Goal: Find specific page/section: Find specific page/section

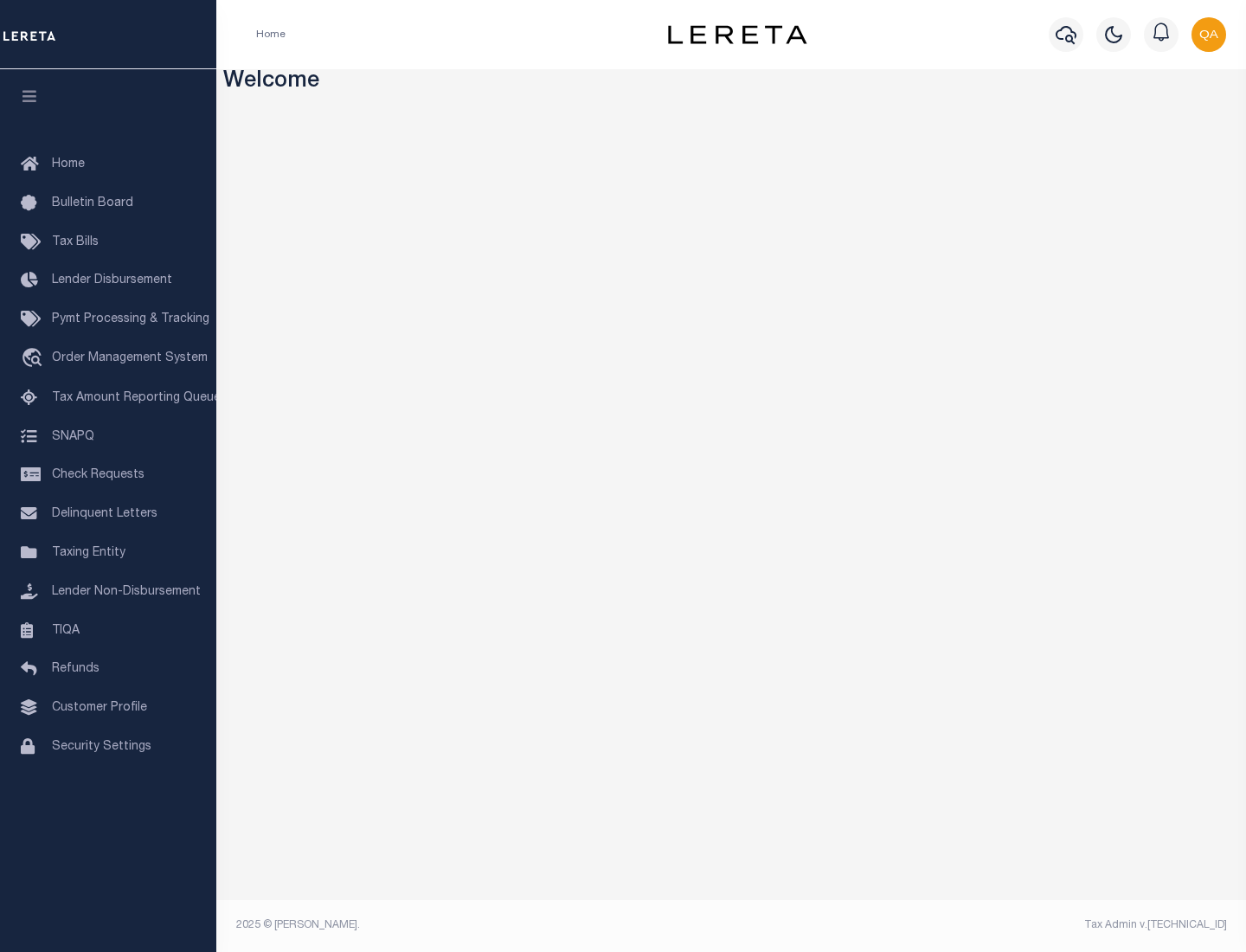
click at [109, 630] on link "TIQA" at bounding box center [108, 631] width 216 height 39
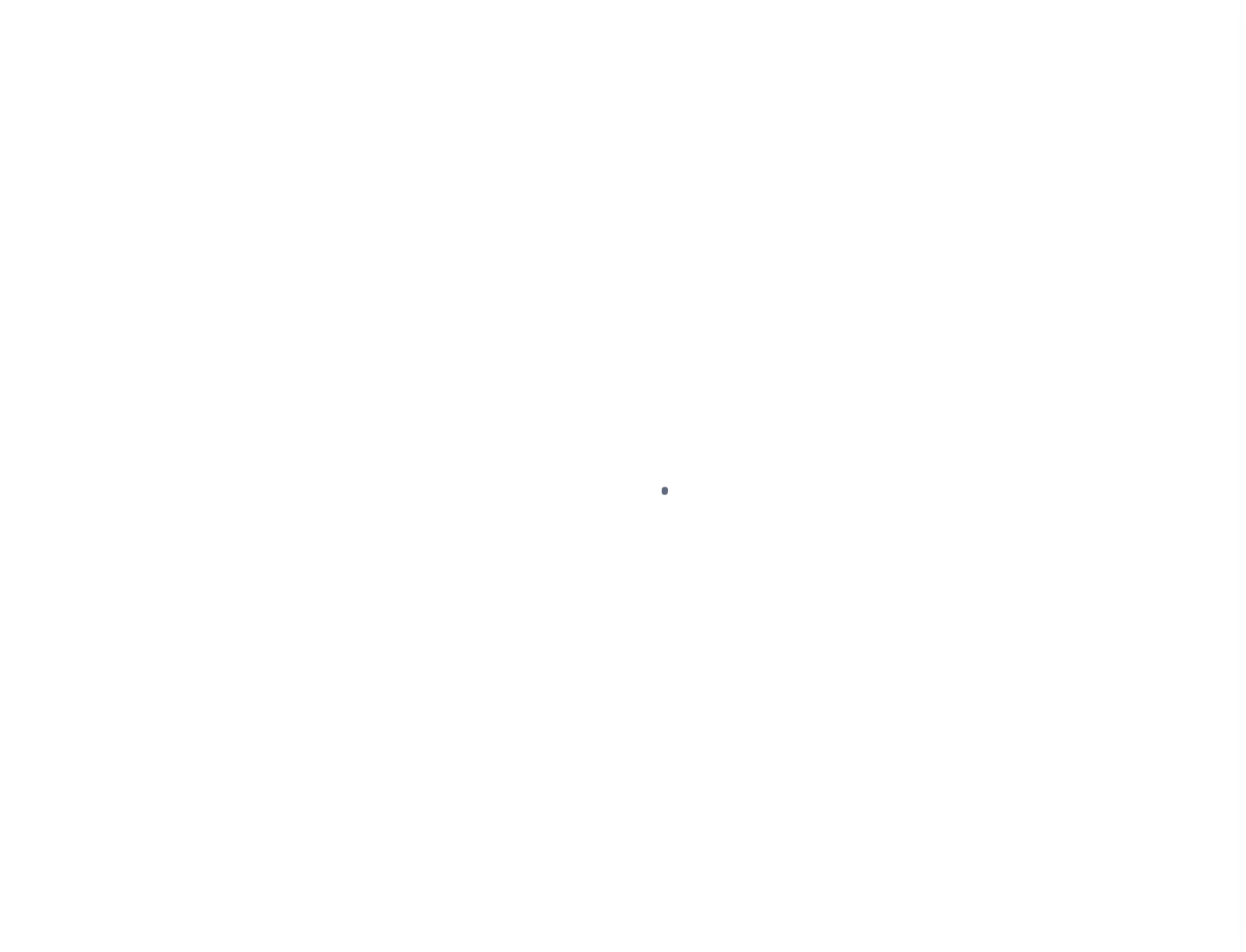
select select "200"
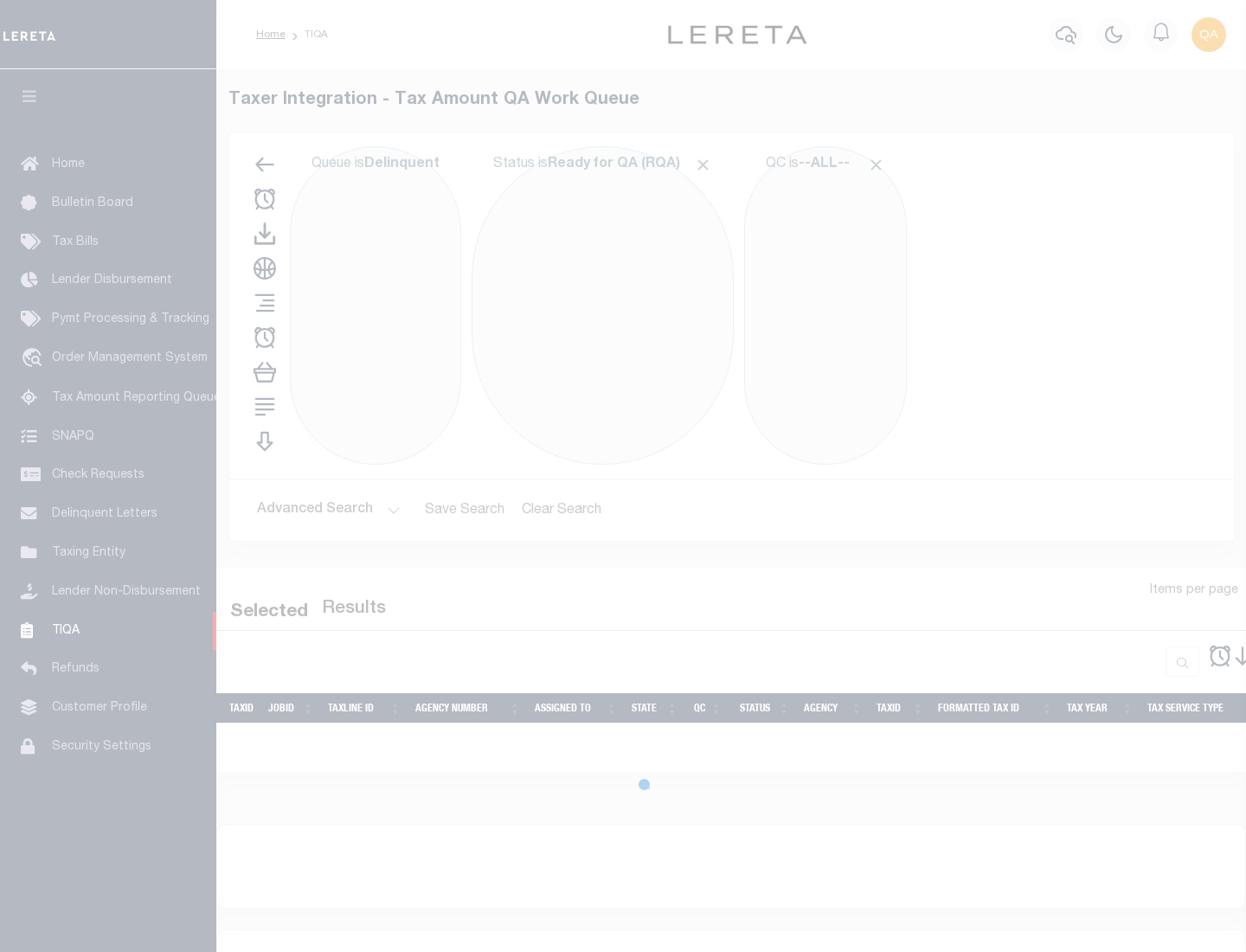
select select "200"
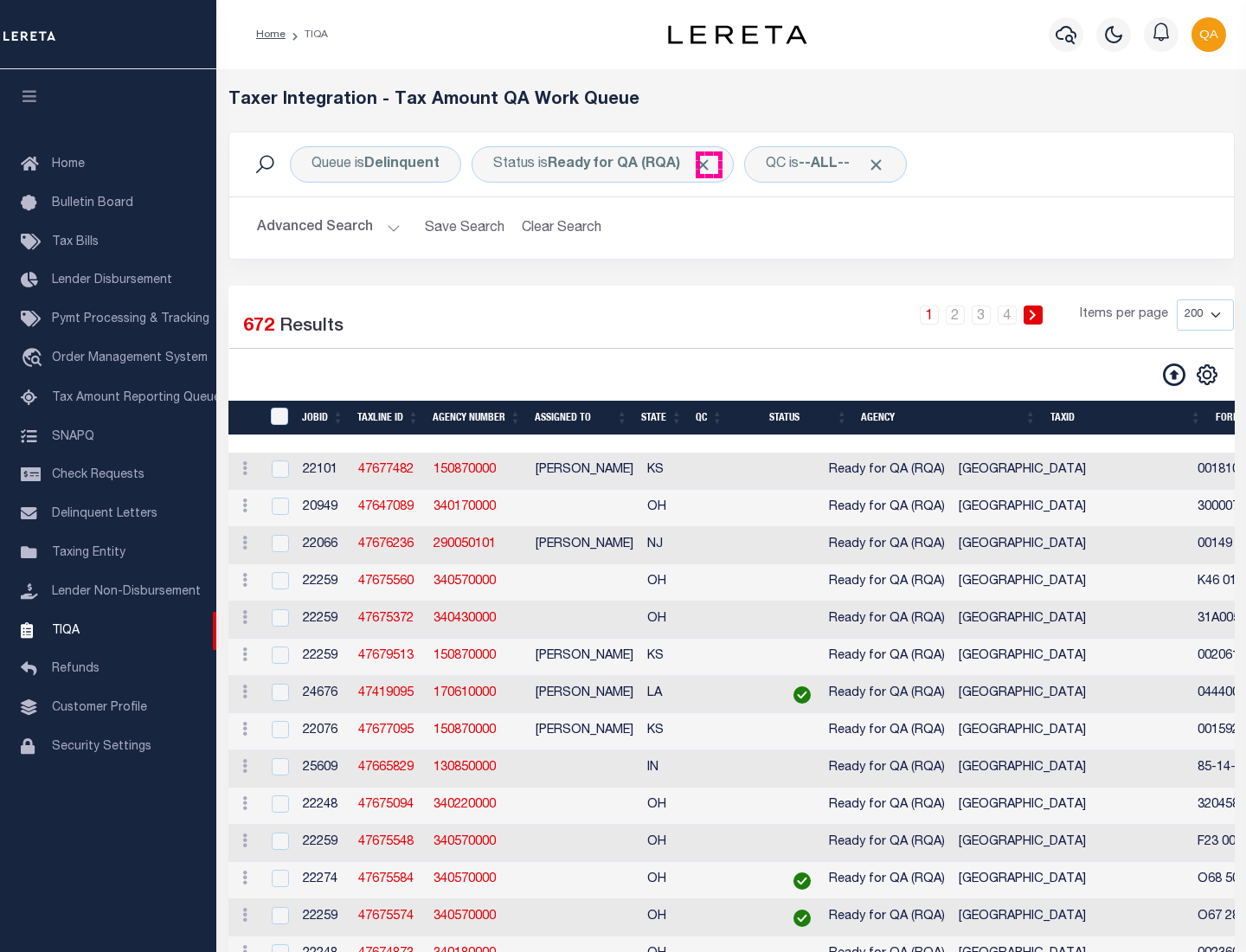
click at [709, 164] on span "Click to Remove" at bounding box center [703, 165] width 18 height 18
